Goal: Navigation & Orientation: Understand site structure

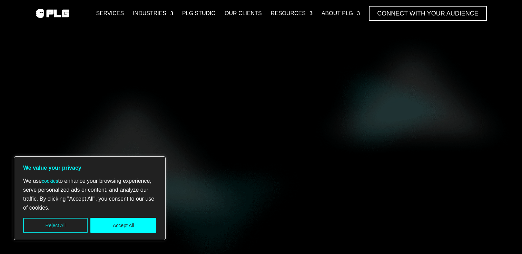
click at [74, 228] on button "Reject All" at bounding box center [55, 225] width 64 height 15
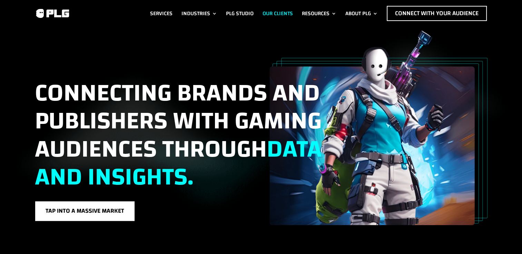
click at [272, 11] on link "Our Clients" at bounding box center [277, 13] width 30 height 15
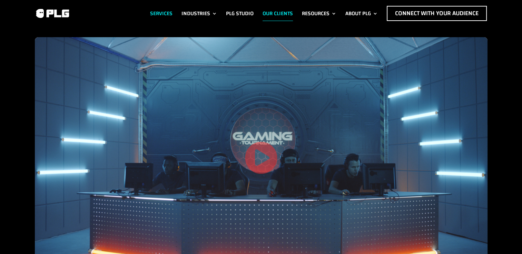
click at [166, 9] on link "Services" at bounding box center [161, 13] width 22 height 15
